Goal: Task Accomplishment & Management: Manage account settings

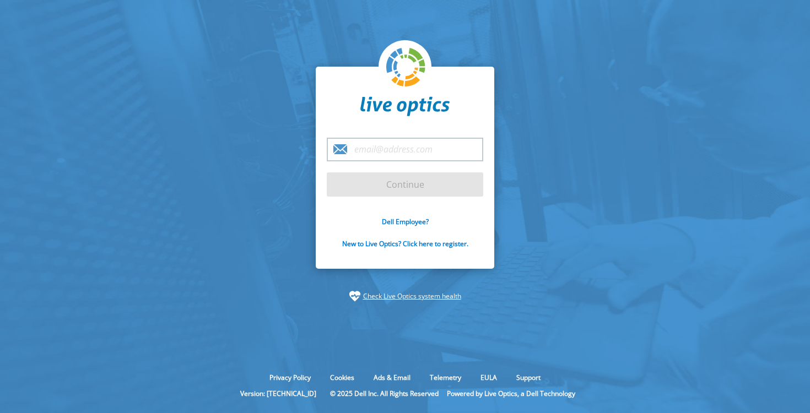
click at [407, 149] on input "email" at bounding box center [405, 150] width 156 height 24
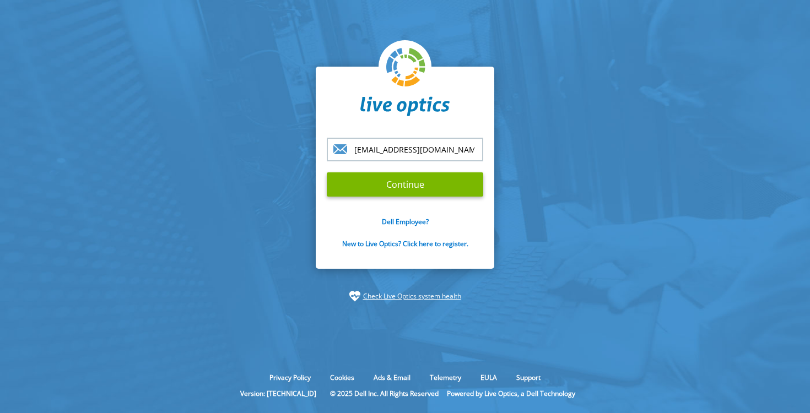
type input "[EMAIL_ADDRESS][DOMAIN_NAME]"
click at [327, 172] on input "Continue" at bounding box center [405, 184] width 156 height 24
click at [415, 191] on input "Continue" at bounding box center [405, 184] width 156 height 24
click at [403, 170] on form "[EMAIL_ADDRESS][DOMAIN_NAME] Continue Dell Employee? New to Live Optics? Click …" at bounding box center [405, 199] width 156 height 123
click at [402, 177] on input "Continue" at bounding box center [405, 184] width 156 height 24
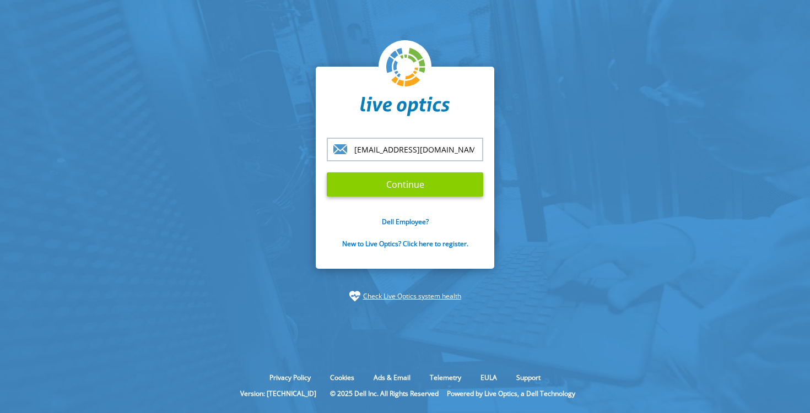
click at [402, 182] on input "Continue" at bounding box center [405, 184] width 156 height 24
